Goal: Find specific page/section: Find specific page/section

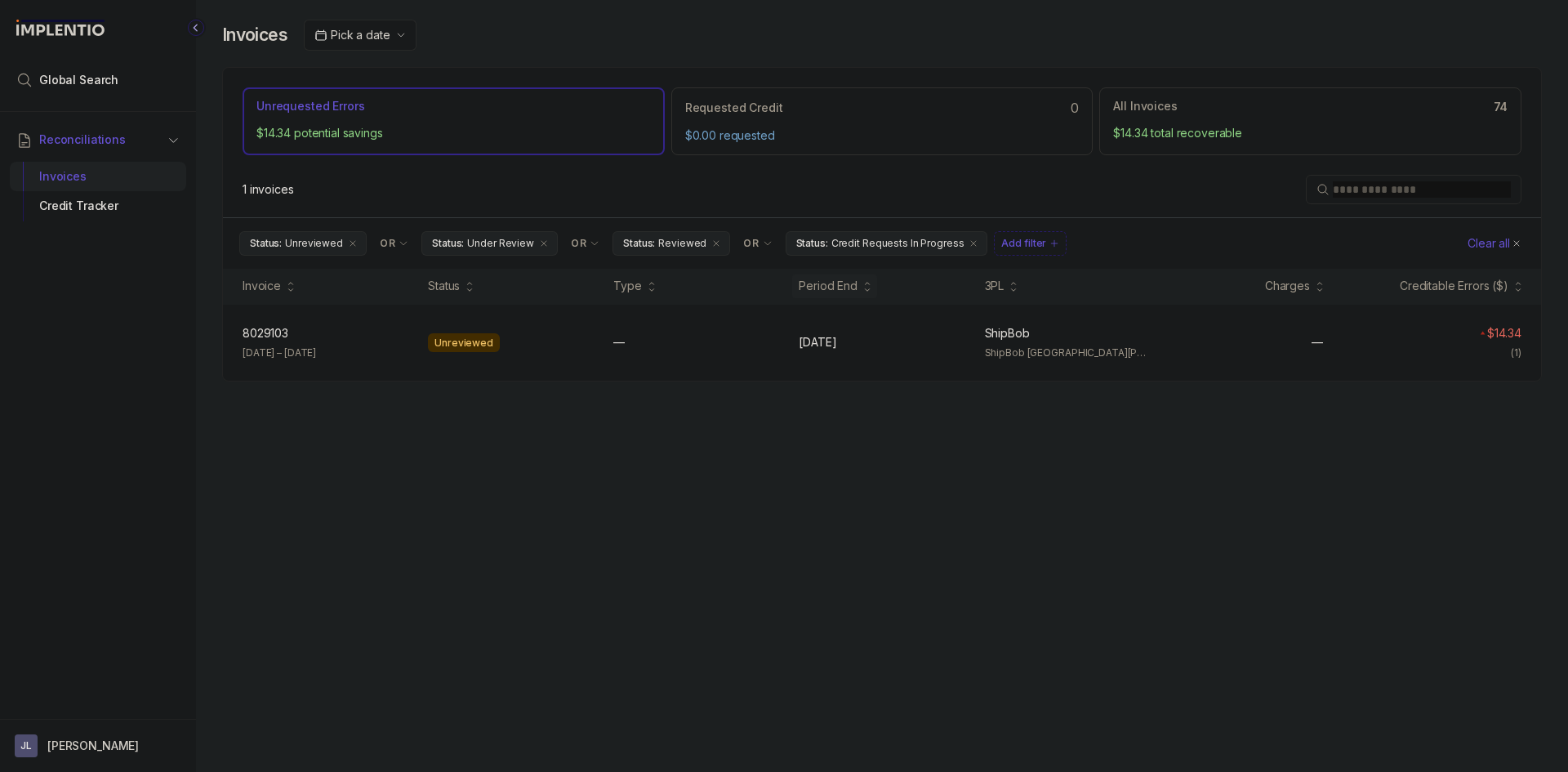
click at [89, 382] on div "Reconciliations Invoices Credit Tracker" at bounding box center [98, 410] width 196 height 597
click at [96, 258] on div "Reconciliations Invoices Credit Tracker" at bounding box center [98, 410] width 196 height 597
click at [139, 136] on li "Reconciliations" at bounding box center [89, 140] width 158 height 36
click at [72, 254] on div "Reconciliations Invoices Credit Tracker" at bounding box center [98, 410] width 196 height 597
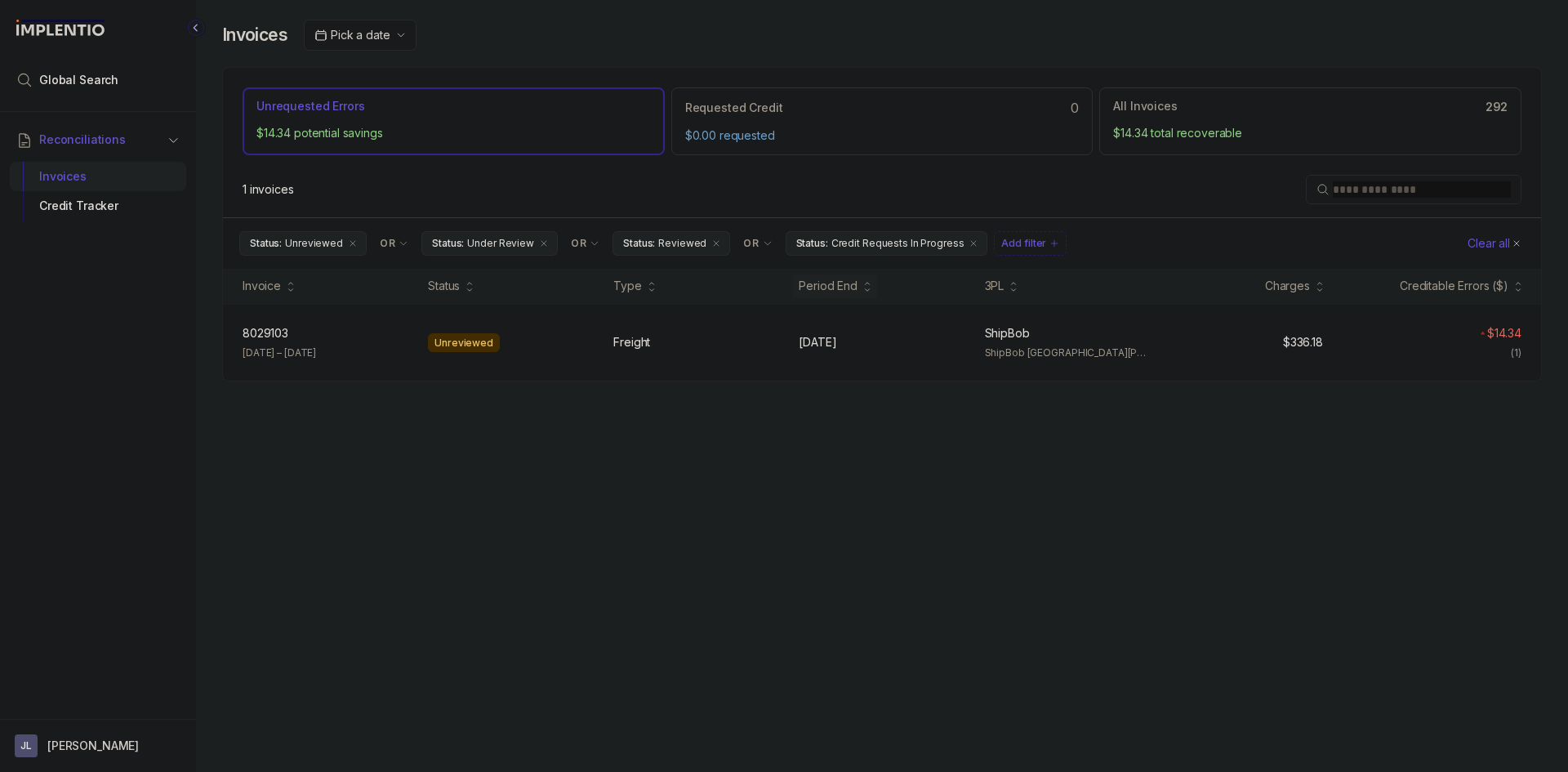
click at [140, 498] on div "Reconciliations Invoices Credit Tracker" at bounding box center [98, 410] width 196 height 597
